Goal: Task Accomplishment & Management: Complete application form

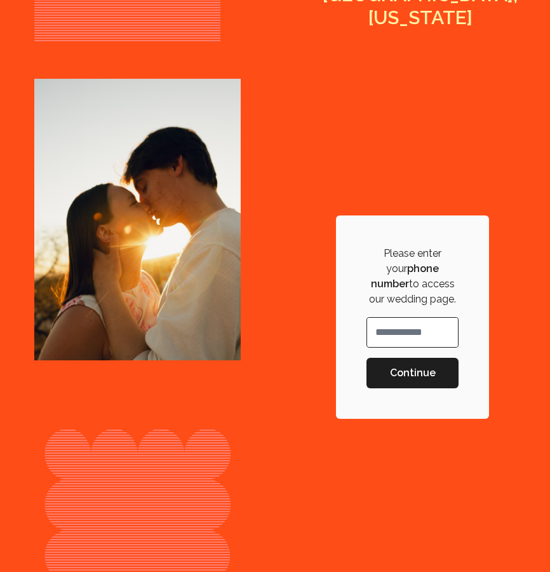
scroll to position [403, 0]
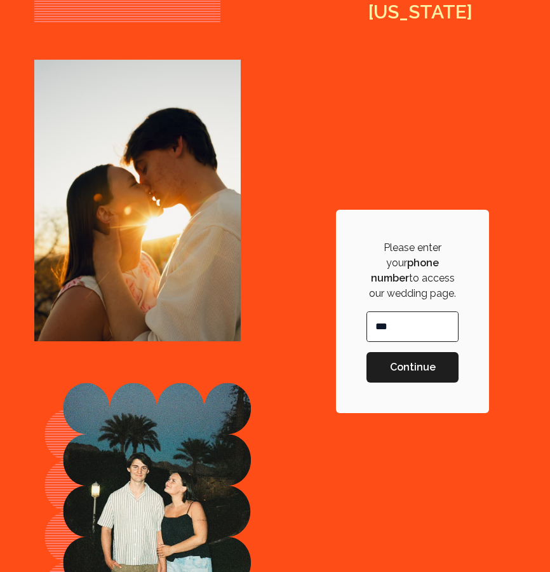
click at [400, 319] on input "**" at bounding box center [412, 326] width 91 height 29
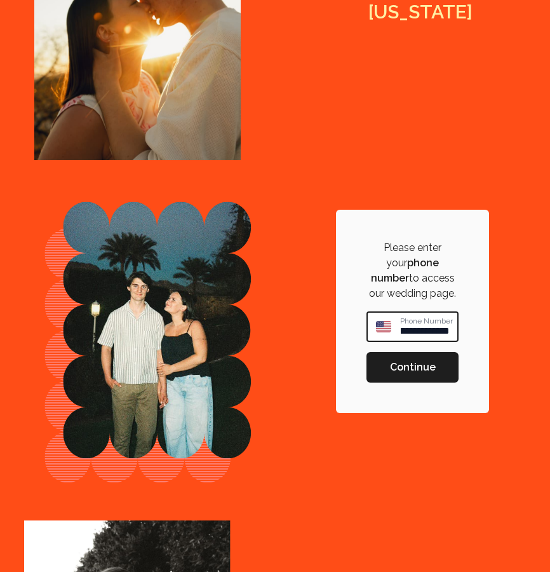
scroll to position [0, 25]
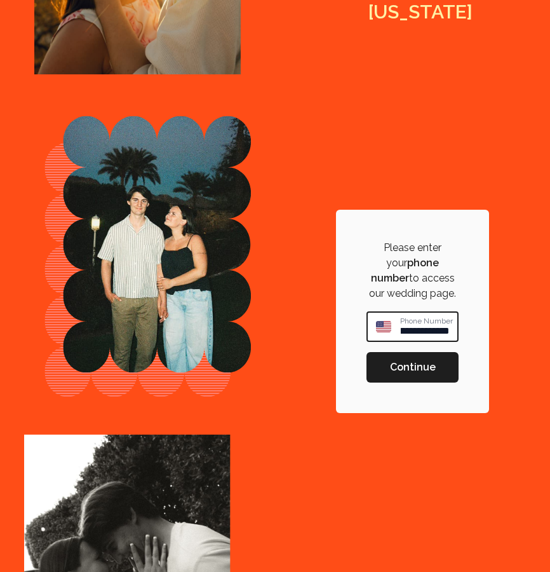
click at [425, 334] on input "**********" at bounding box center [429, 327] width 58 height 28
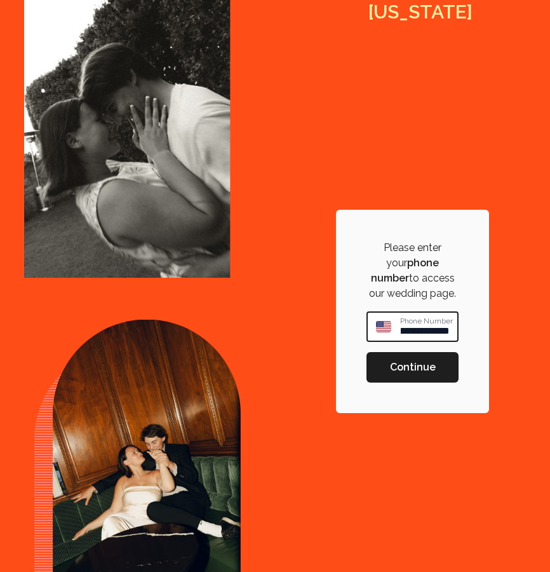
scroll to position [0, 31]
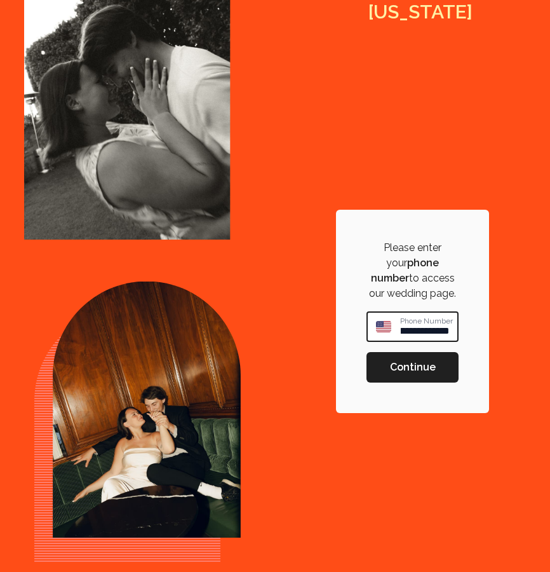
type input "**********"
click at [416, 360] on span "Continue" at bounding box center [413, 367] width 46 height 15
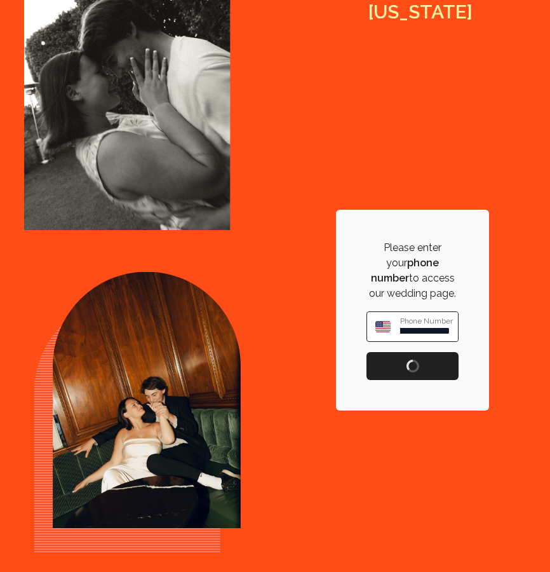
scroll to position [0, 0]
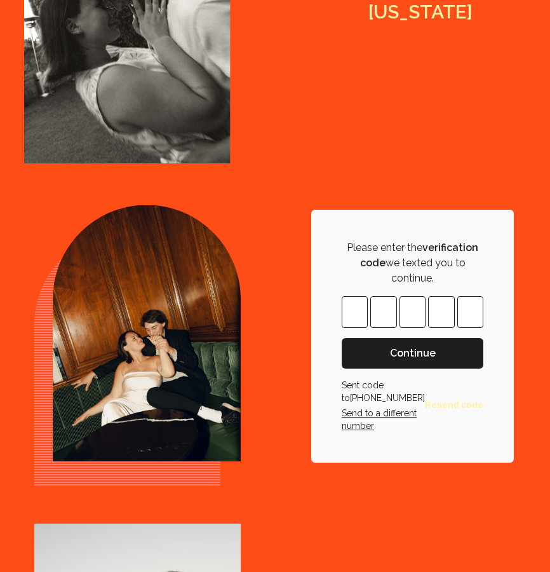
click at [368, 310] on input "Please enter OTP character 1" at bounding box center [355, 312] width 26 height 32
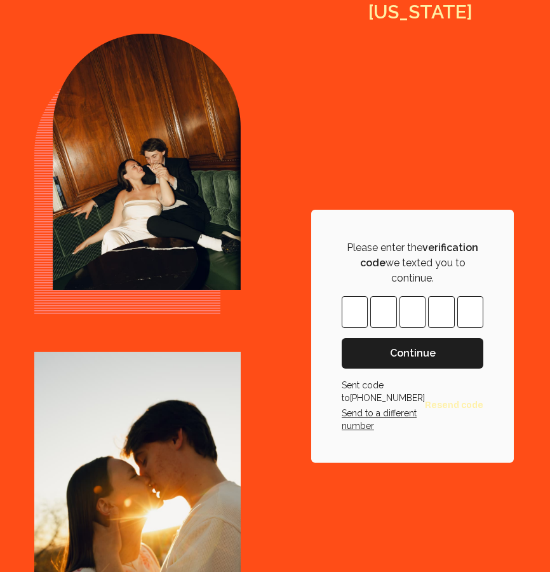
type input "*"
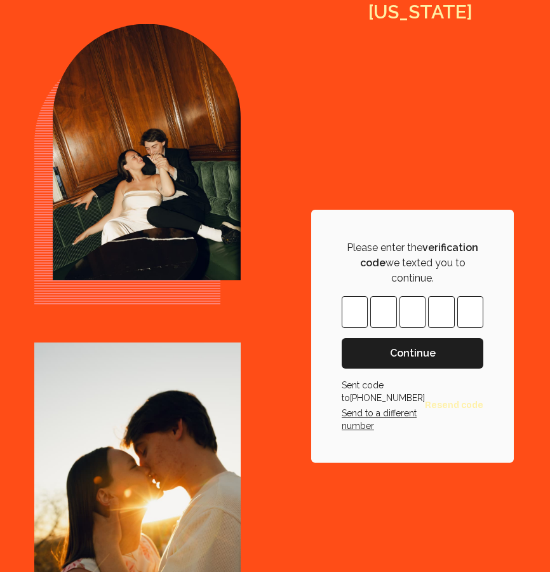
type input "*"
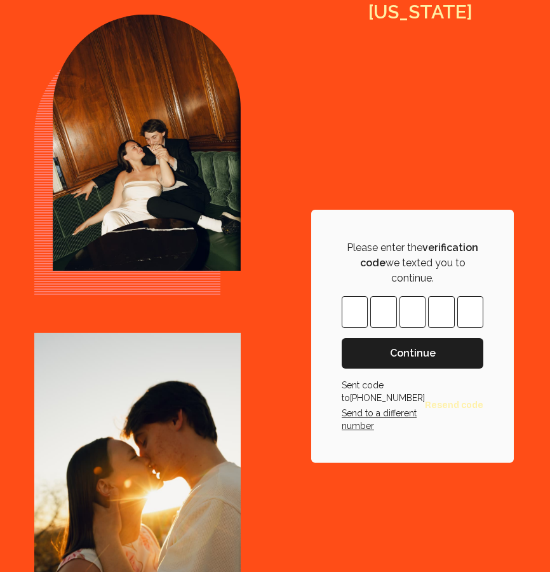
type input "*"
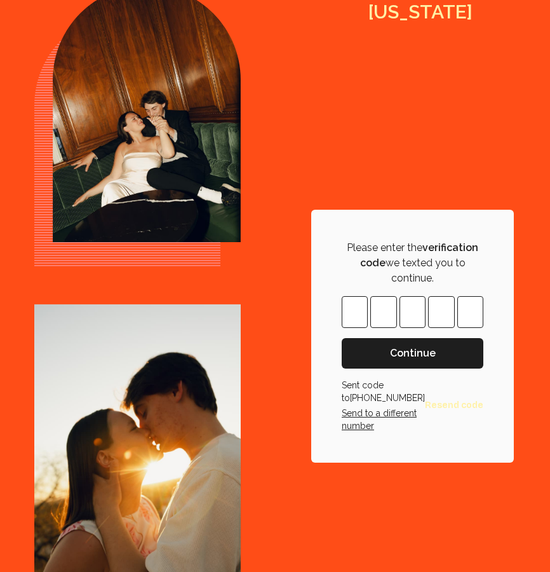
type input "*"
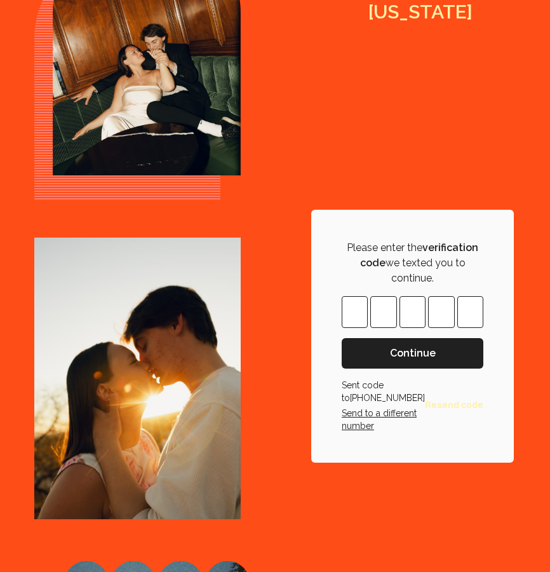
type input "*"
click at [399, 351] on span "Continue" at bounding box center [413, 353] width 46 height 15
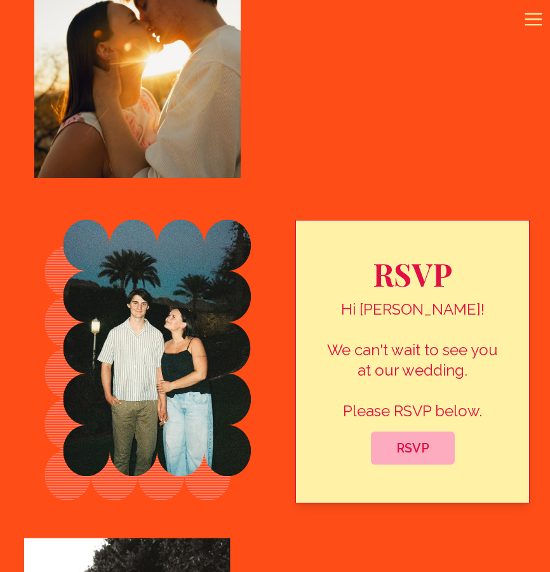
scroll to position [568, 0]
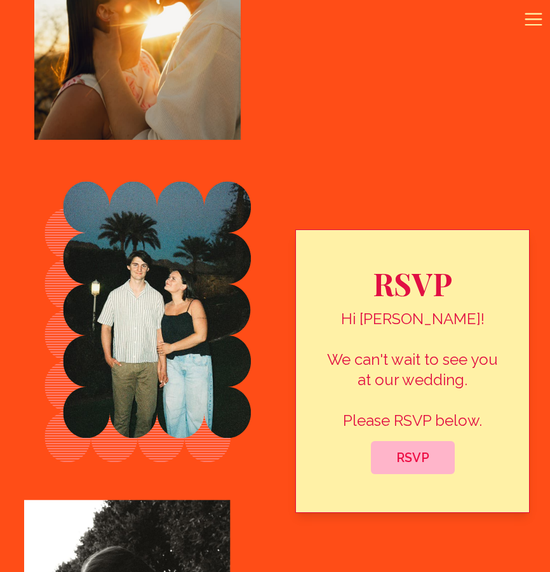
click at [416, 463] on span "RSVP" at bounding box center [413, 457] width 64 height 15
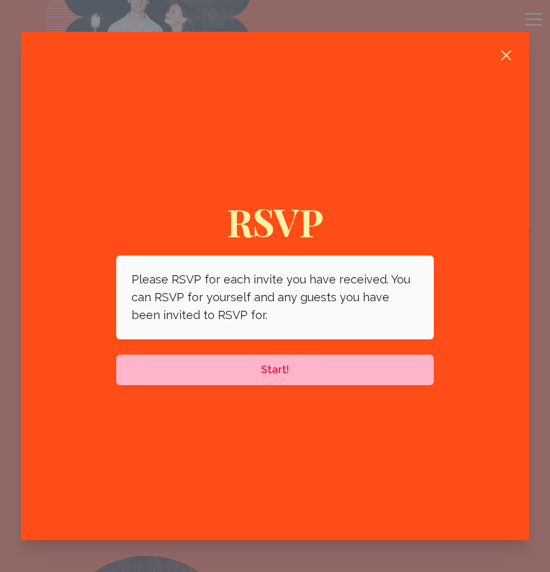
click at [385, 384] on button "Start!" at bounding box center [275, 370] width 318 height 31
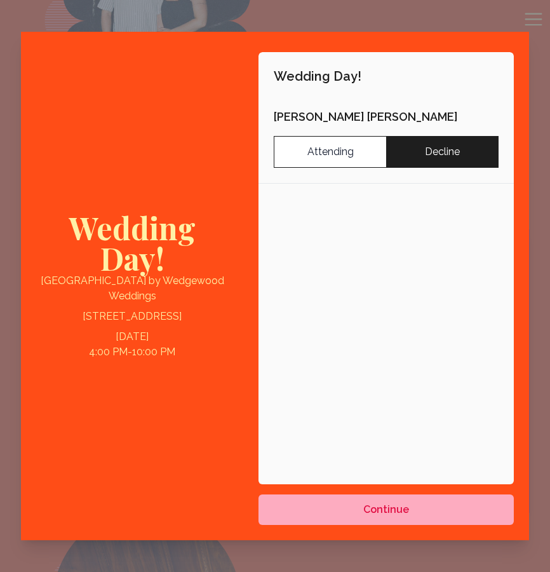
click at [449, 150] on label "Decline" at bounding box center [442, 152] width 113 height 32
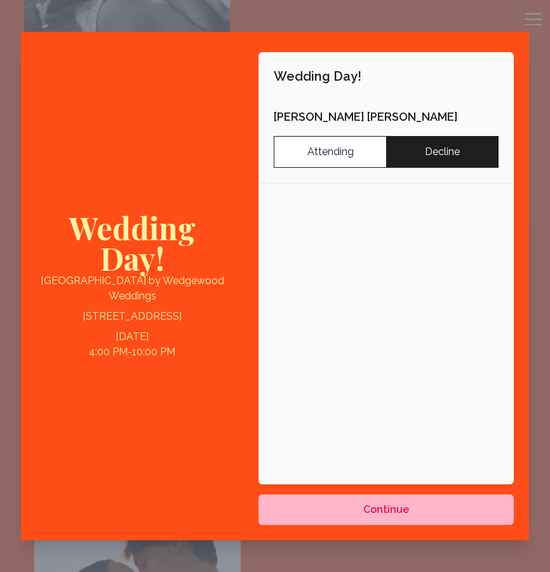
click at [436, 503] on span "Continue" at bounding box center [386, 509] width 235 height 15
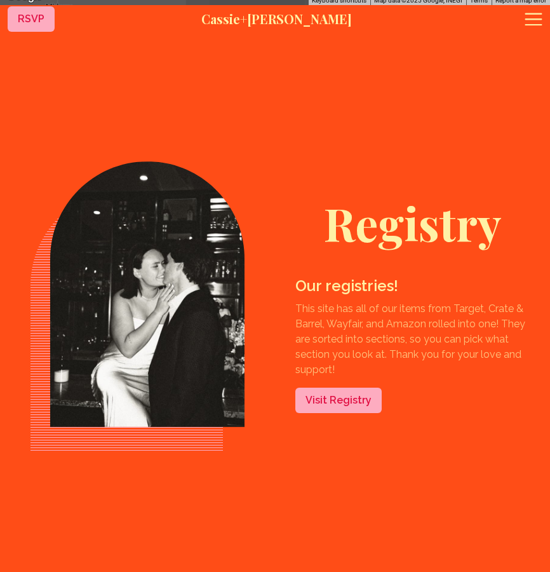
scroll to position [4171, 0]
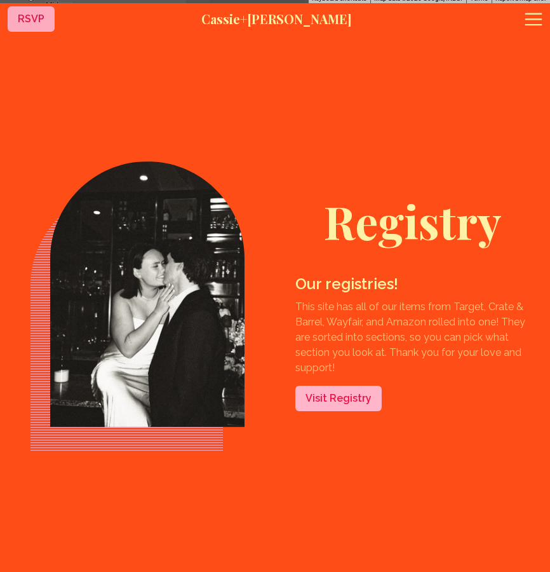
click at [340, 386] on link "Visit Registry" at bounding box center [339, 398] width 86 height 25
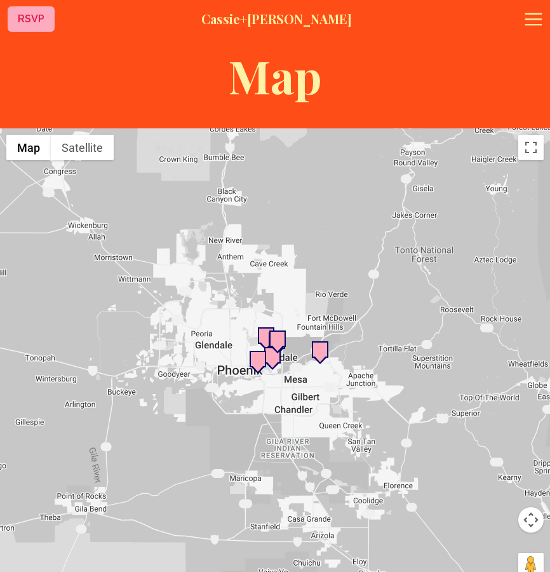
scroll to position [3544, 0]
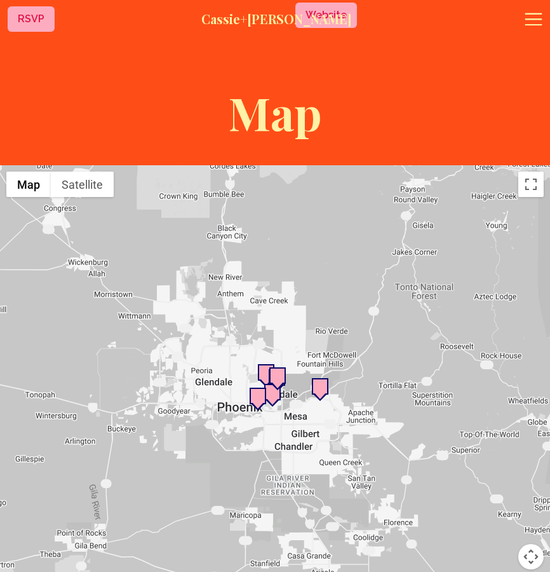
click at [531, 29] on icon at bounding box center [534, 19] width 20 height 20
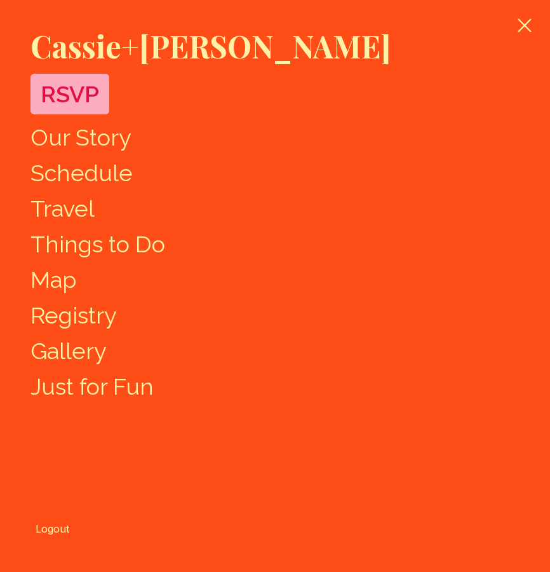
click at [81, 351] on link "Gallery" at bounding box center [69, 351] width 76 height 27
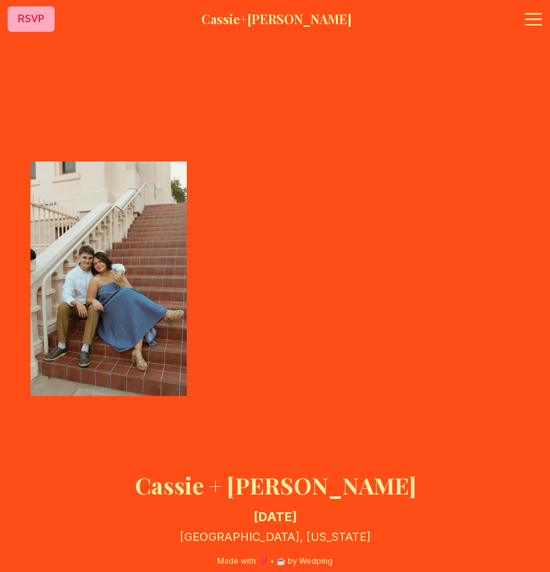
scroll to position [5225, 0]
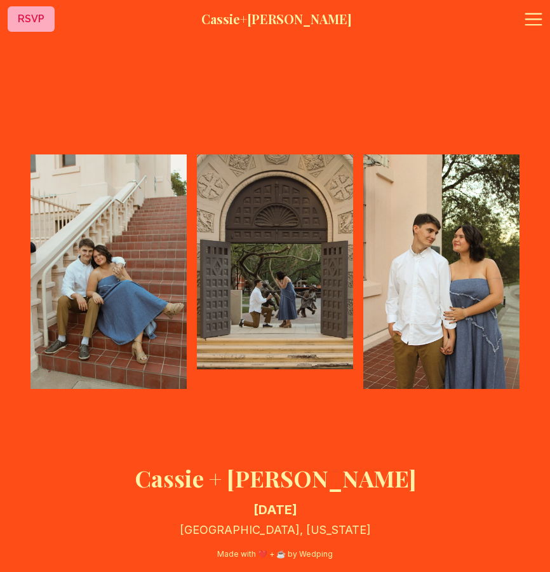
click at [81, 351] on img at bounding box center [109, 271] width 156 height 235
click at [549, 11] on button "Open sidebar" at bounding box center [531, 19] width 38 height 33
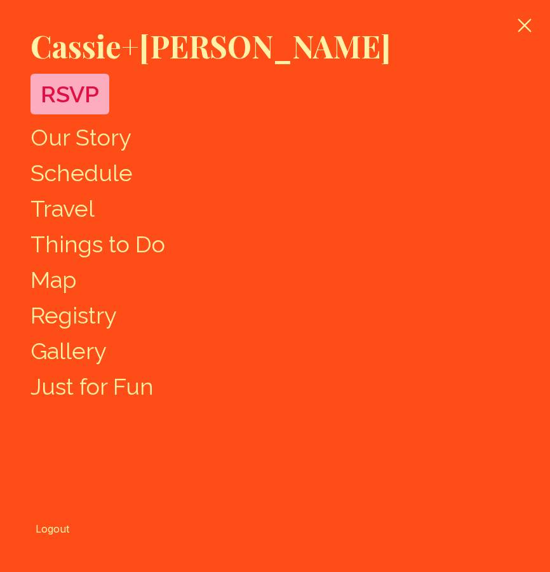
click at [166, 51] on h1 "Cassie + [PERSON_NAME]" at bounding box center [275, 46] width 489 height 31
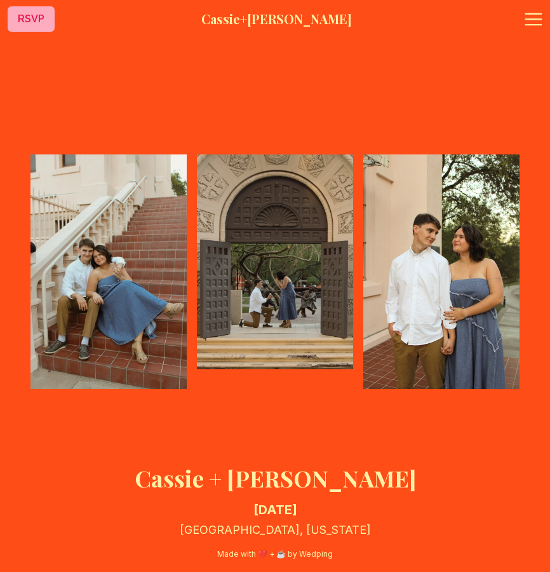
click at [524, 26] on icon at bounding box center [534, 19] width 20 height 20
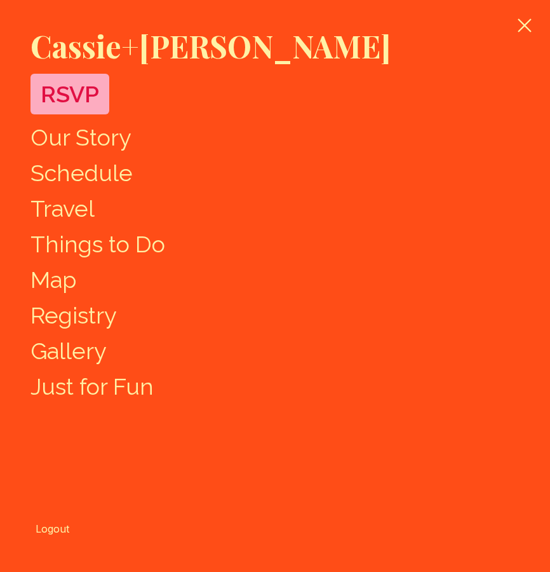
click at [97, 144] on link "Our Story" at bounding box center [81, 137] width 101 height 27
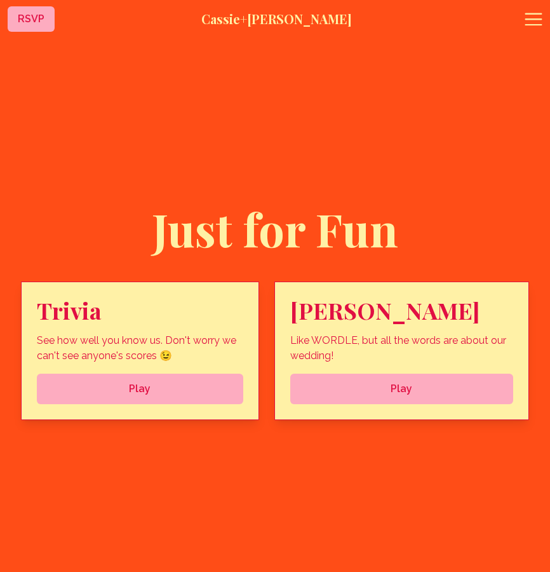
scroll to position [4654, 0]
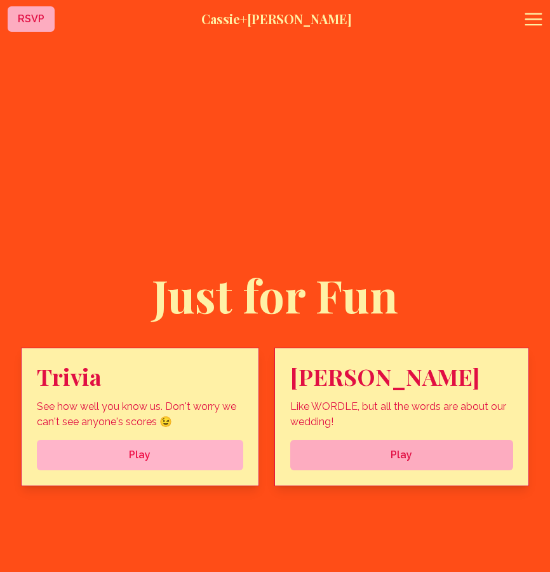
click at [201, 443] on button "Play" at bounding box center [140, 455] width 207 height 31
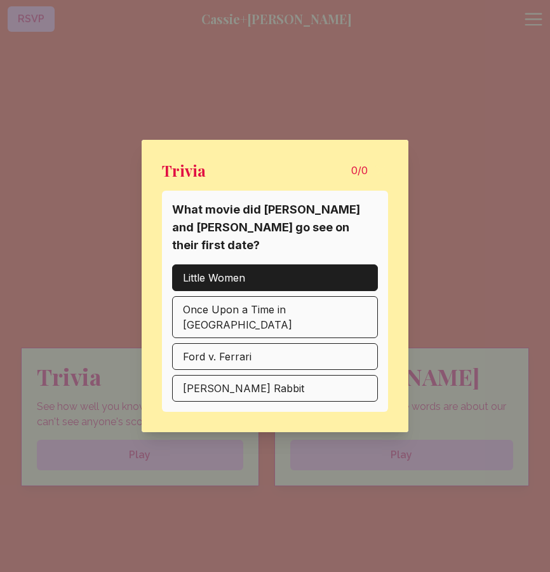
click at [347, 282] on button "Little Women" at bounding box center [275, 277] width 206 height 27
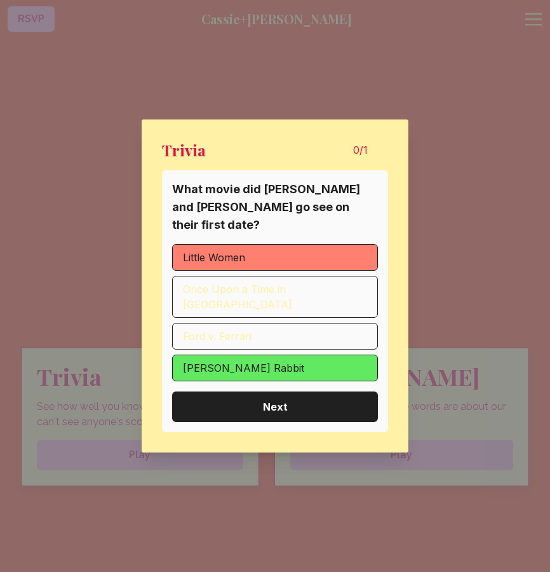
click at [339, 399] on span "Next" at bounding box center [275, 406] width 186 height 15
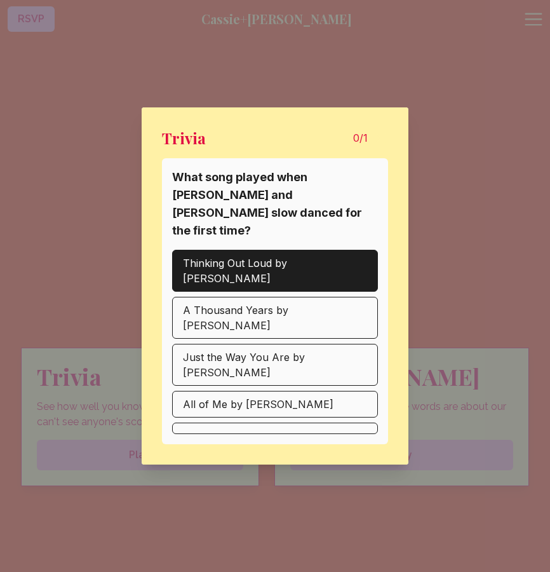
click at [336, 280] on button "Thinking Out Loud by [PERSON_NAME]" at bounding box center [275, 271] width 206 height 42
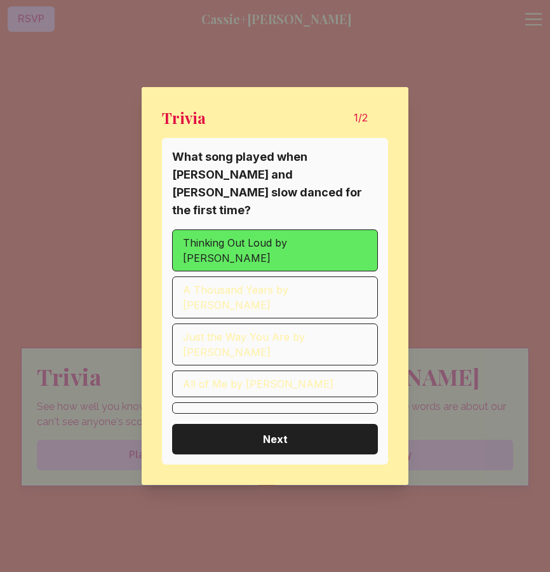
click at [321, 432] on span "Next" at bounding box center [275, 439] width 186 height 15
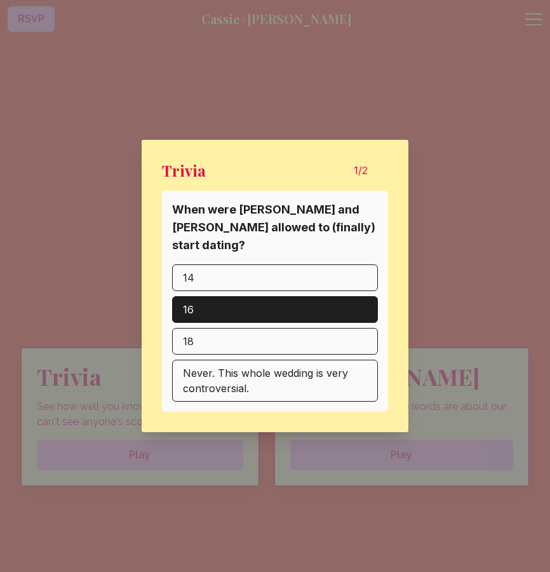
click at [323, 296] on button "16" at bounding box center [275, 309] width 206 height 27
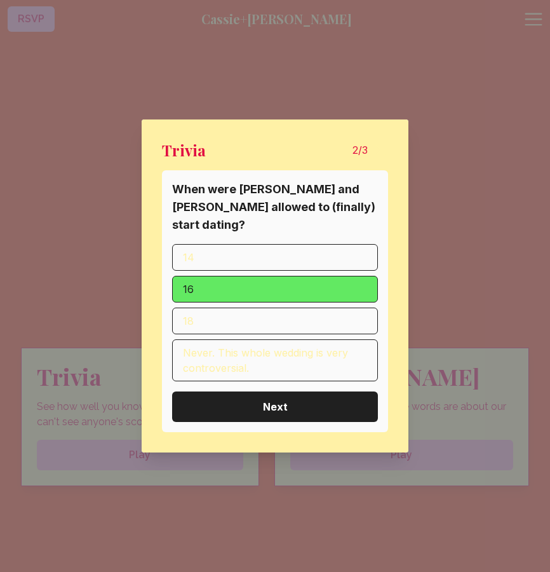
click at [324, 399] on span "Next" at bounding box center [275, 406] width 186 height 15
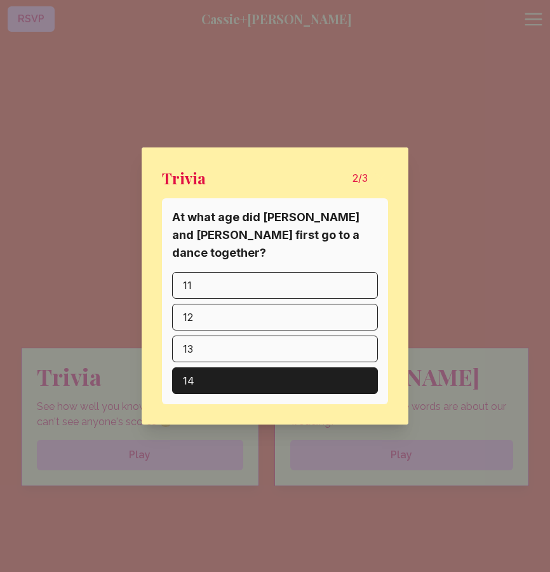
click at [321, 371] on button "14" at bounding box center [275, 380] width 206 height 27
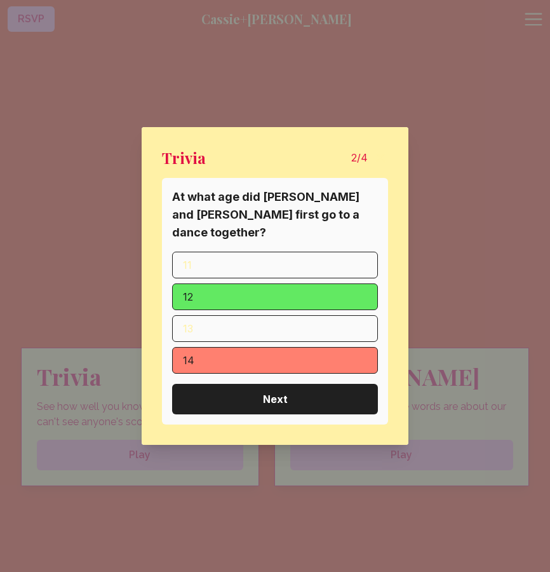
click at [299, 392] on span "Next" at bounding box center [275, 399] width 186 height 15
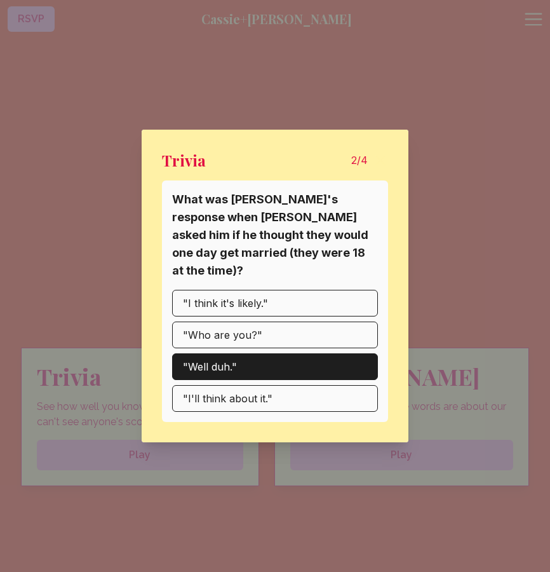
click at [336, 356] on button ""Well duh."" at bounding box center [275, 366] width 206 height 27
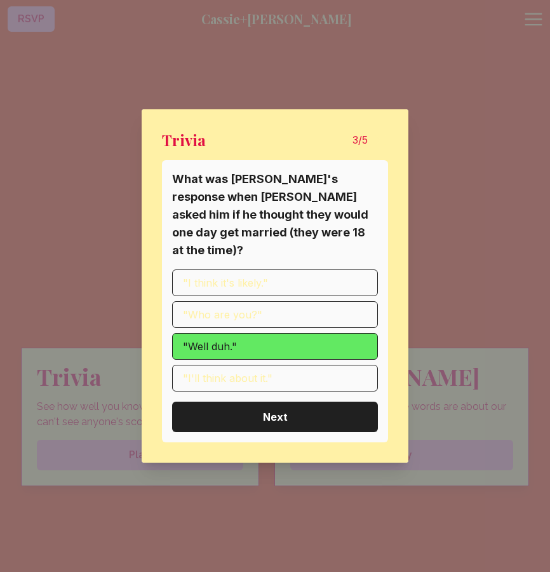
click at [336, 409] on span "Next" at bounding box center [275, 416] width 186 height 15
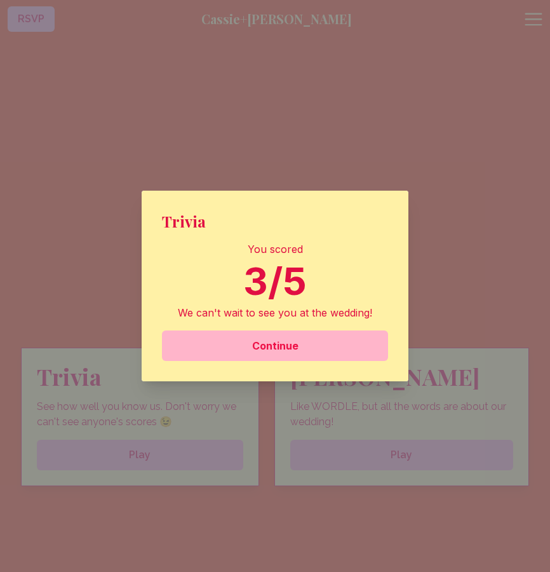
click at [304, 351] on span "Continue" at bounding box center [275, 345] width 206 height 15
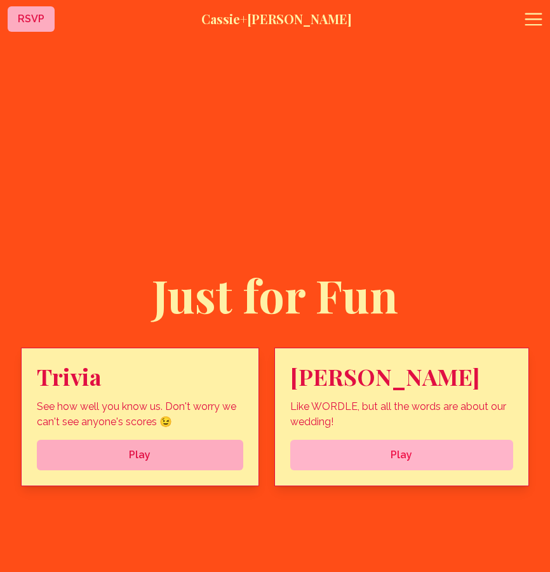
click at [323, 463] on button "Play" at bounding box center [401, 455] width 223 height 31
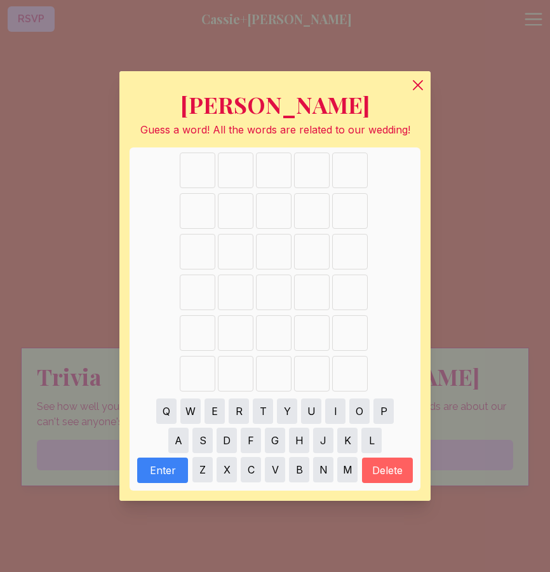
click at [184, 437] on button "A" at bounding box center [178, 440] width 20 height 25
click at [232, 434] on button "D" at bounding box center [227, 440] width 20 height 25
click at [220, 414] on button "E" at bounding box center [215, 411] width 20 height 25
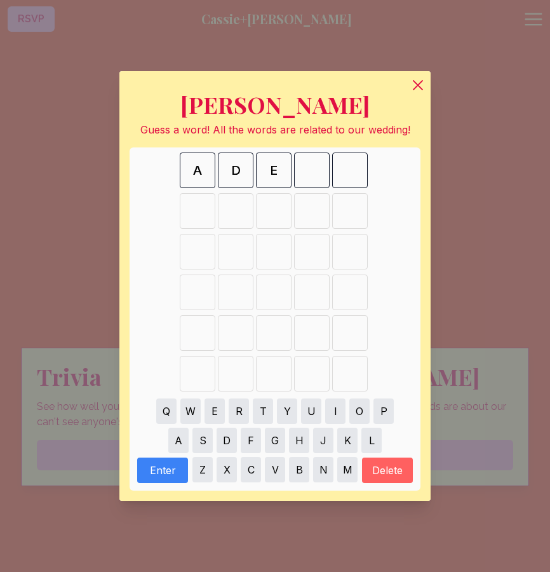
click at [299, 416] on div "Q W E R T Y U I O P" at bounding box center [275, 411] width 281 height 29
click at [300, 416] on div "Q W E R T Y U I O P" at bounding box center [275, 411] width 281 height 29
click at [283, 179] on span "E" at bounding box center [274, 171] width 36 height 36
click at [280, 174] on span "E" at bounding box center [274, 171] width 36 height 36
click at [278, 172] on span "E" at bounding box center [274, 171] width 36 height 36
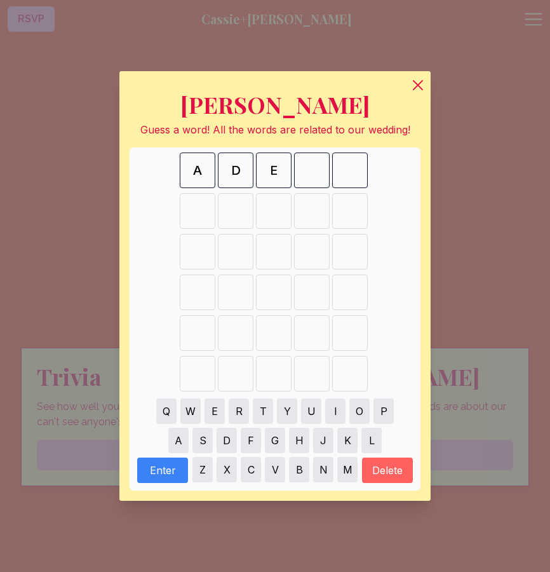
click at [278, 172] on span "E" at bounding box center [274, 171] width 36 height 36
click at [377, 470] on button "Delete" at bounding box center [387, 470] width 51 height 25
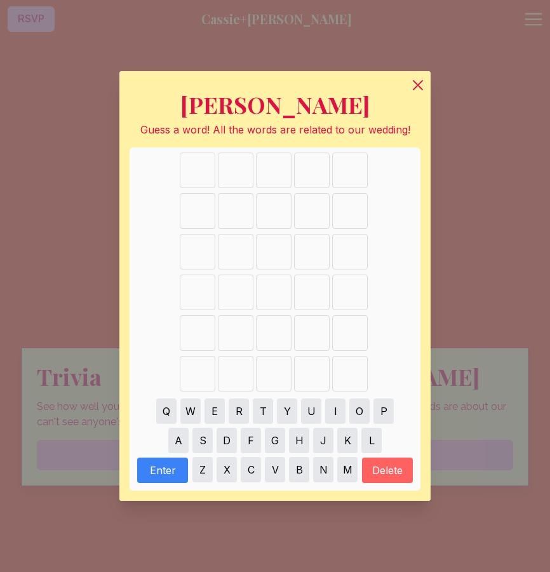
click at [241, 411] on button "R" at bounding box center [239, 411] width 20 height 25
click at [334, 414] on button "I" at bounding box center [335, 411] width 20 height 25
click at [320, 472] on button "N" at bounding box center [323, 469] width 20 height 25
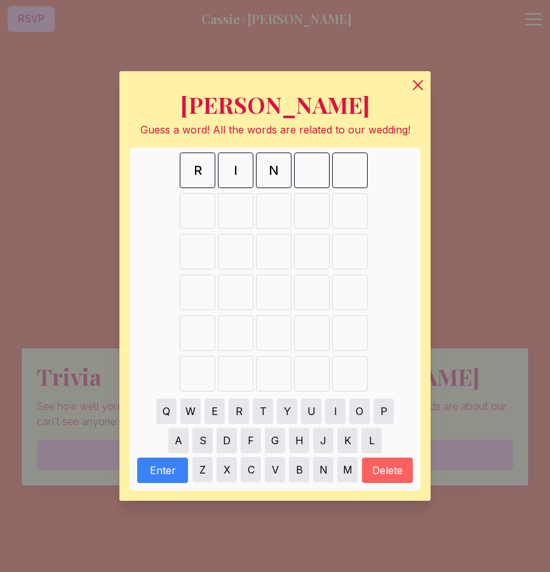
click at [278, 446] on button "G" at bounding box center [275, 440] width 20 height 25
click at [203, 442] on button "S" at bounding box center [203, 440] width 20 height 25
click at [393, 479] on button "Delete" at bounding box center [387, 470] width 51 height 25
click at [203, 444] on button "S" at bounding box center [203, 440] width 20 height 25
click at [160, 468] on button "Enter" at bounding box center [162, 470] width 51 height 25
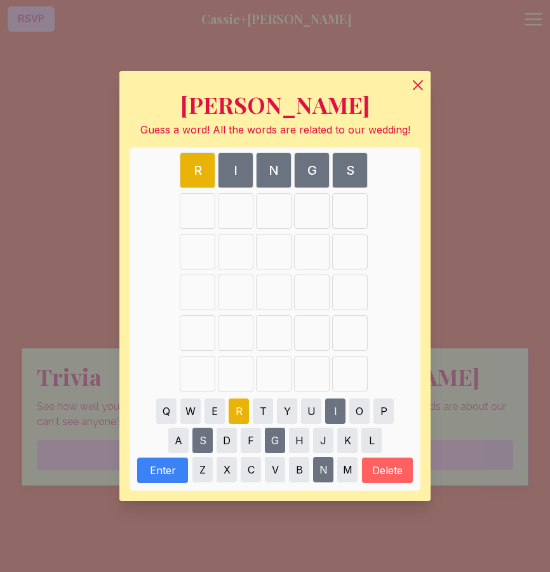
click at [249, 442] on button "F" at bounding box center [251, 440] width 20 height 25
click at [377, 435] on button "L" at bounding box center [372, 440] width 20 height 25
click at [362, 416] on button "O" at bounding box center [360, 411] width 20 height 25
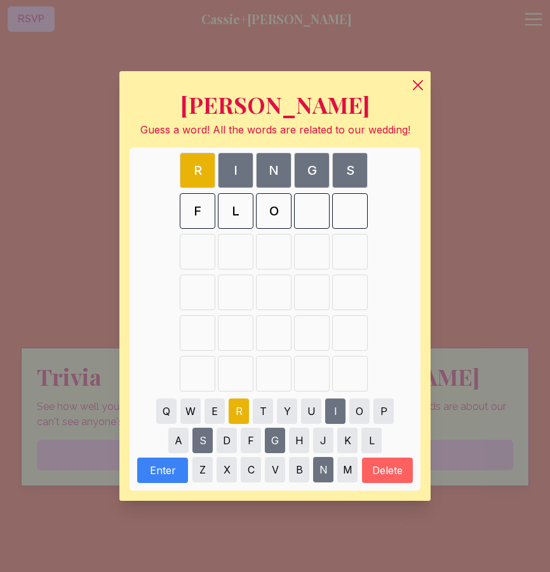
click at [215, 407] on button "E" at bounding box center [215, 411] width 20 height 25
click at [163, 472] on button "Enter" at bounding box center [162, 470] width 51 height 25
click at [406, 470] on button "Delete" at bounding box center [387, 470] width 51 height 25
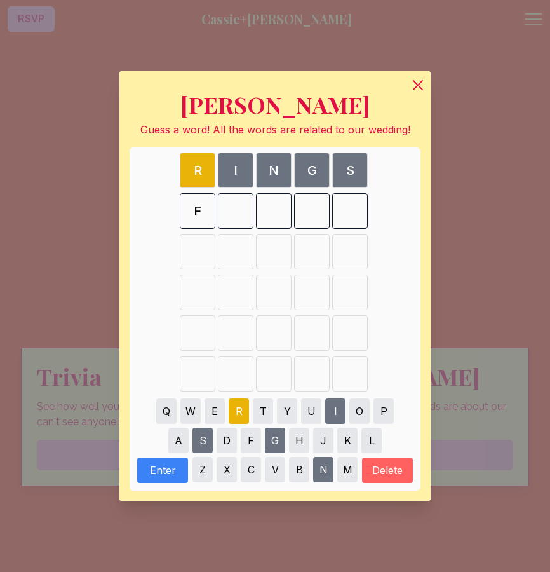
click at [406, 470] on button "Delete" at bounding box center [387, 470] width 51 height 25
click at [299, 431] on button "H" at bounding box center [299, 440] width 20 height 25
click at [358, 405] on button "O" at bounding box center [360, 411] width 20 height 25
click at [388, 470] on button "Delete" at bounding box center [387, 470] width 51 height 25
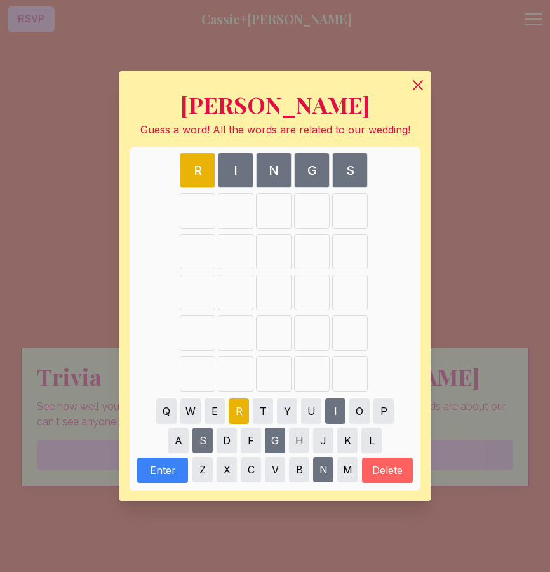
click at [341, 474] on button "M" at bounding box center [348, 469] width 20 height 25
click at [184, 438] on button "A" at bounding box center [178, 440] width 20 height 25
click at [237, 411] on button "R" at bounding box center [239, 411] width 20 height 25
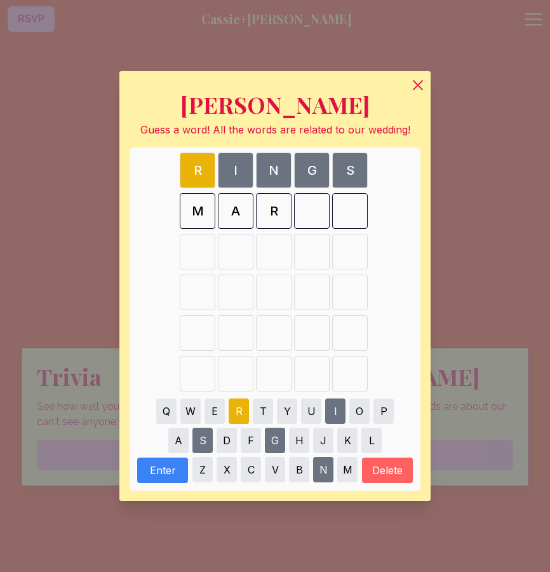
click at [237, 411] on button "R" at bounding box center [239, 411] width 20 height 25
click at [284, 413] on button "Y" at bounding box center [287, 411] width 20 height 25
click at [170, 464] on button "Enter" at bounding box center [162, 470] width 51 height 25
